Goal: Go to known website: Go to known website

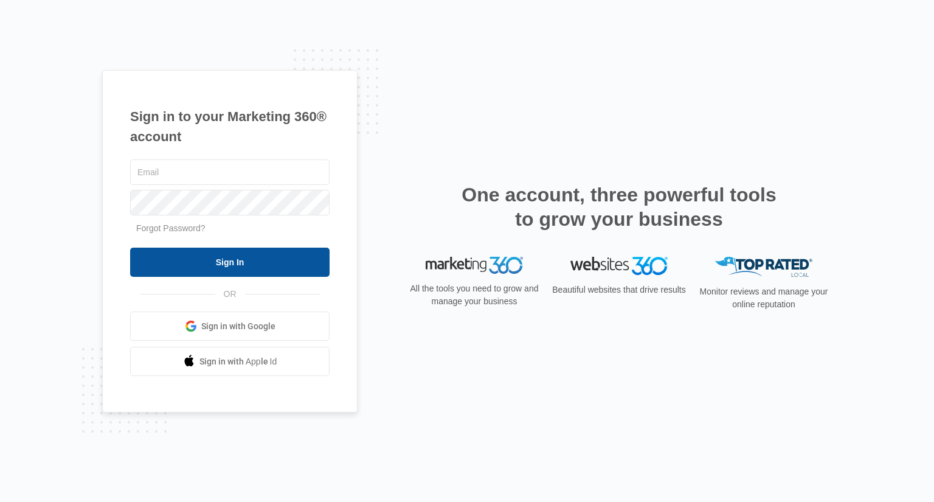
type input "[PERSON_NAME][EMAIL_ADDRESS][DOMAIN_NAME]"
click at [243, 260] on input "Sign In" at bounding box center [229, 261] width 199 height 29
